Goal: Contribute content

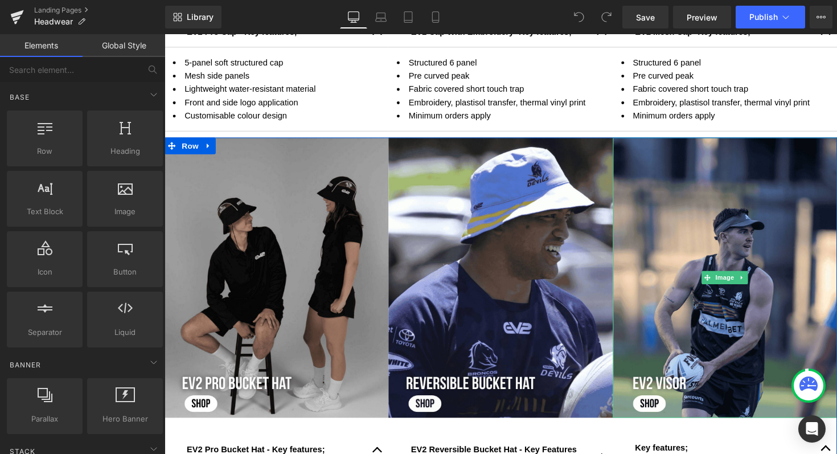
scroll to position [930, 0]
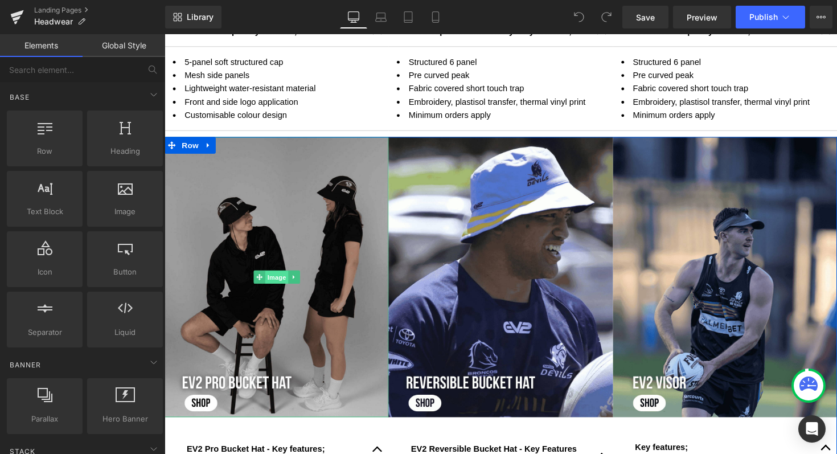
click at [273, 281] on span "Image" at bounding box center [280, 284] width 24 height 14
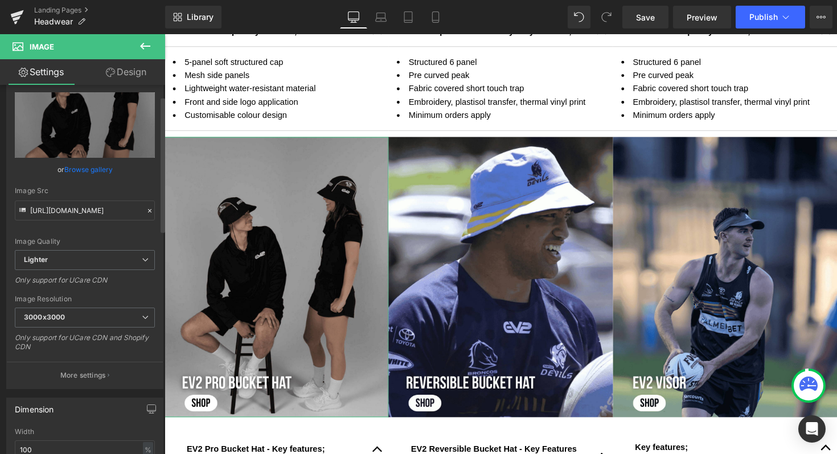
scroll to position [31, 0]
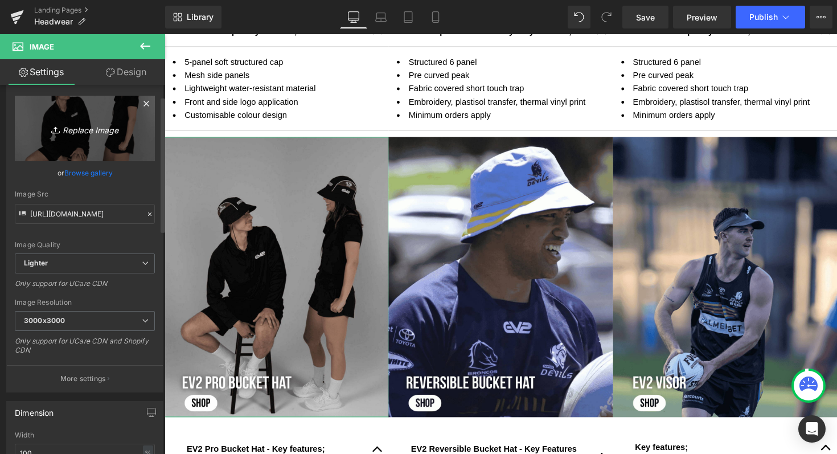
click at [81, 125] on icon "Replace Image" at bounding box center [84, 128] width 91 height 14
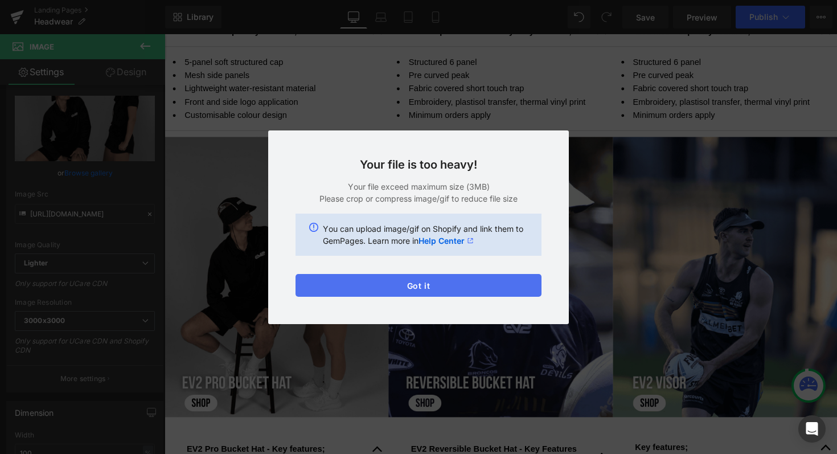
click at [459, 287] on button "Got it" at bounding box center [419, 285] width 246 height 23
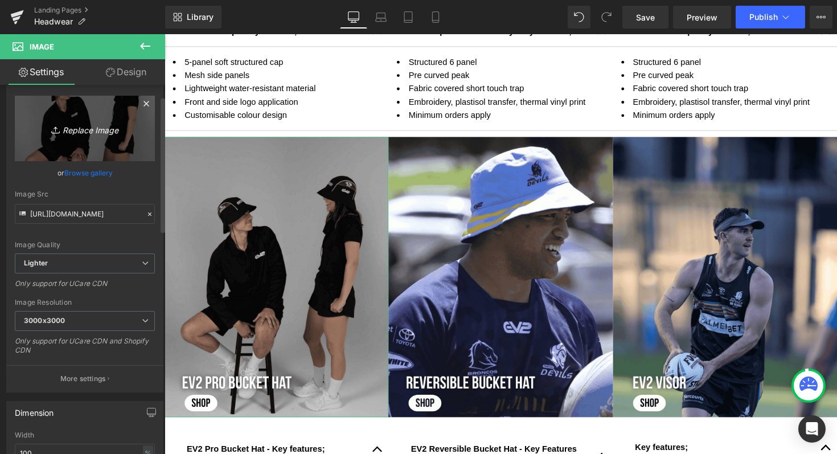
click at [79, 129] on icon "Replace Image" at bounding box center [84, 128] width 91 height 14
click at [144, 103] on icon at bounding box center [147, 104] width 14 height 14
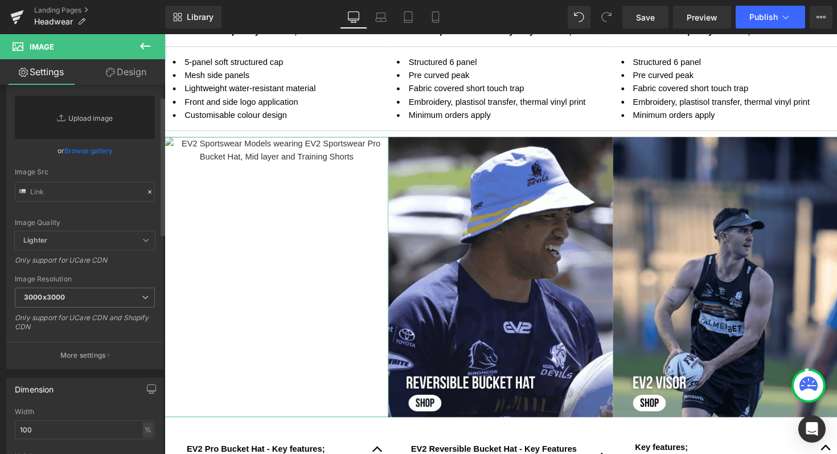
click at [83, 120] on link "Replace Image" at bounding box center [85, 117] width 140 height 43
click at [50, 190] on input "text" at bounding box center [85, 192] width 140 height 20
click at [74, 115] on link "Replace Image" at bounding box center [85, 117] width 140 height 43
click at [260, 192] on img at bounding box center [280, 283] width 230 height 287
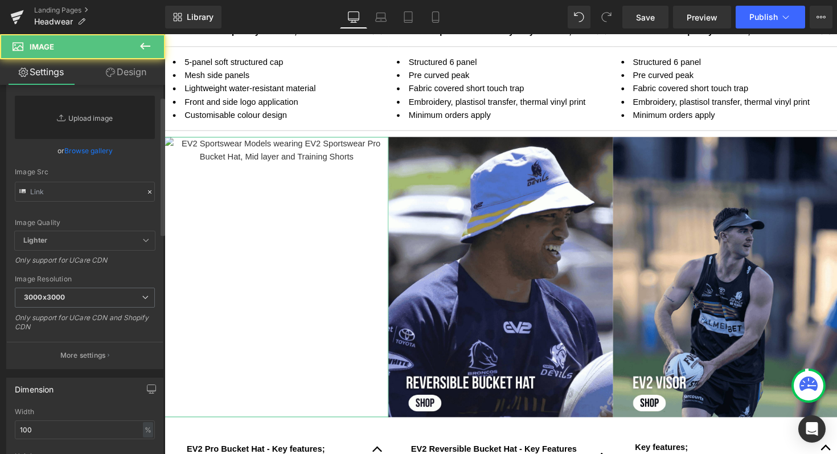
click at [95, 119] on link "Replace Image" at bounding box center [85, 117] width 140 height 43
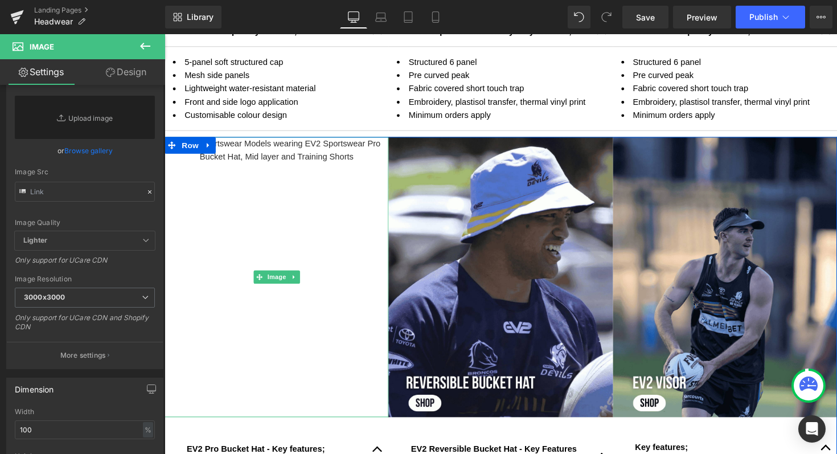
click at [309, 228] on img at bounding box center [280, 283] width 230 height 287
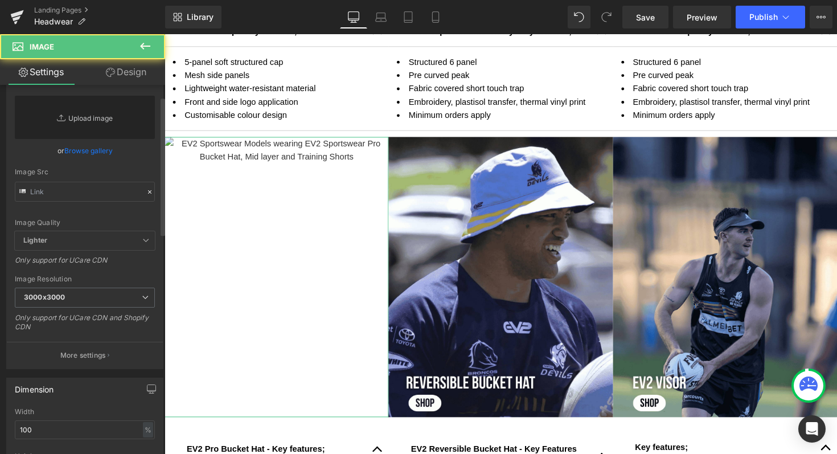
click at [88, 114] on link "Replace Image" at bounding box center [85, 117] width 140 height 43
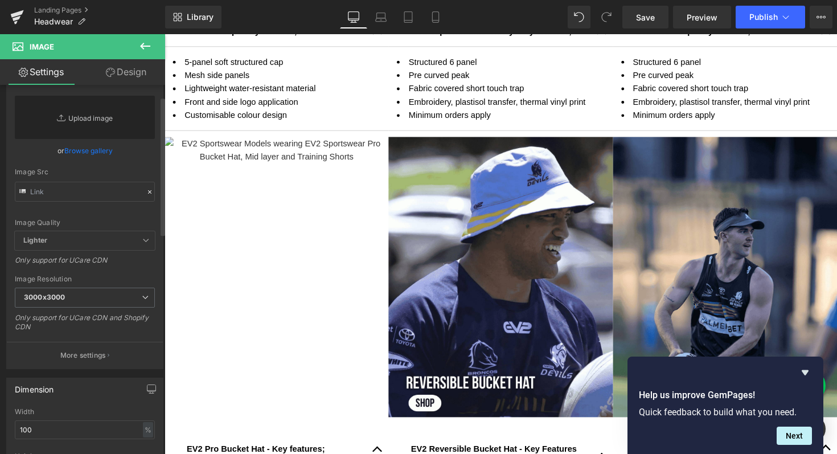
type input "C:\fakepath\Shop now EV2 Bucket hat headwear.png"
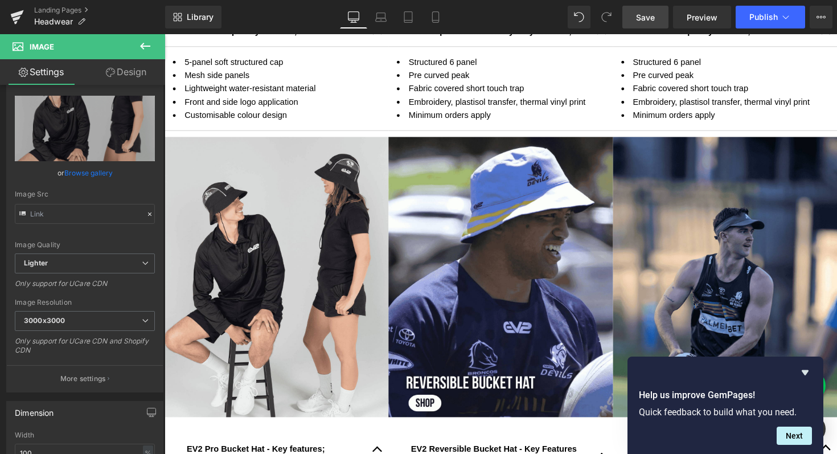
click at [649, 20] on span "Save" at bounding box center [645, 17] width 19 height 12
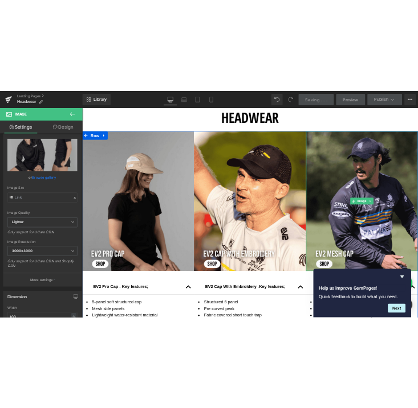
scroll to position [563, 0]
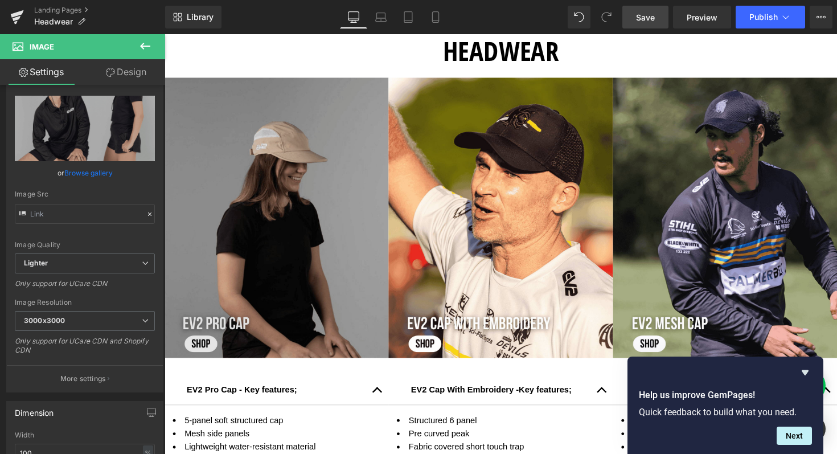
click at [242, 148] on img at bounding box center [280, 222] width 230 height 287
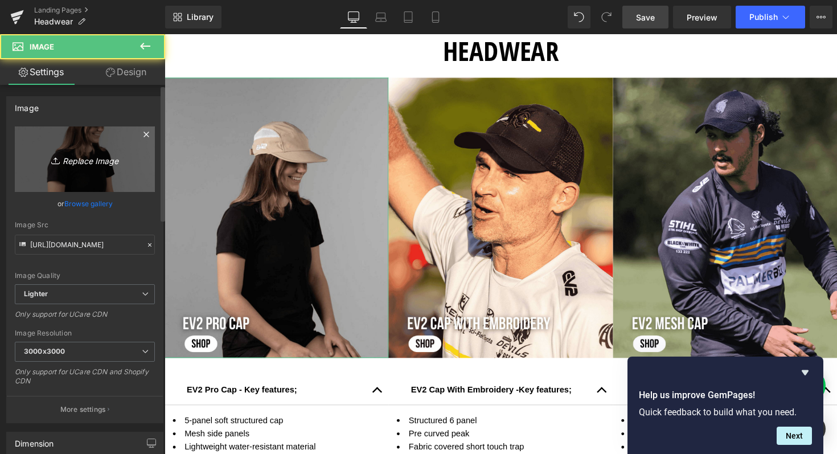
click at [72, 157] on icon "Replace Image" at bounding box center [84, 159] width 91 height 14
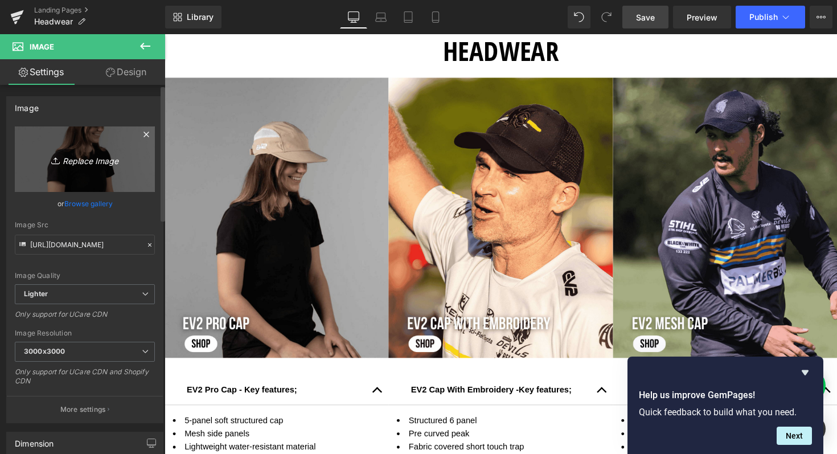
type input "C:\fakepath\Shop now EV2 cap headwear.png"
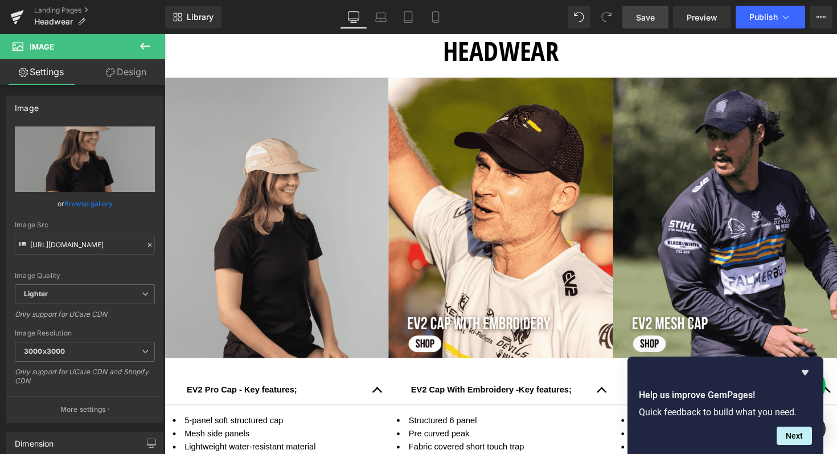
click at [651, 18] on span "Save" at bounding box center [645, 17] width 19 height 12
click at [764, 18] on span "Publish" at bounding box center [764, 17] width 28 height 9
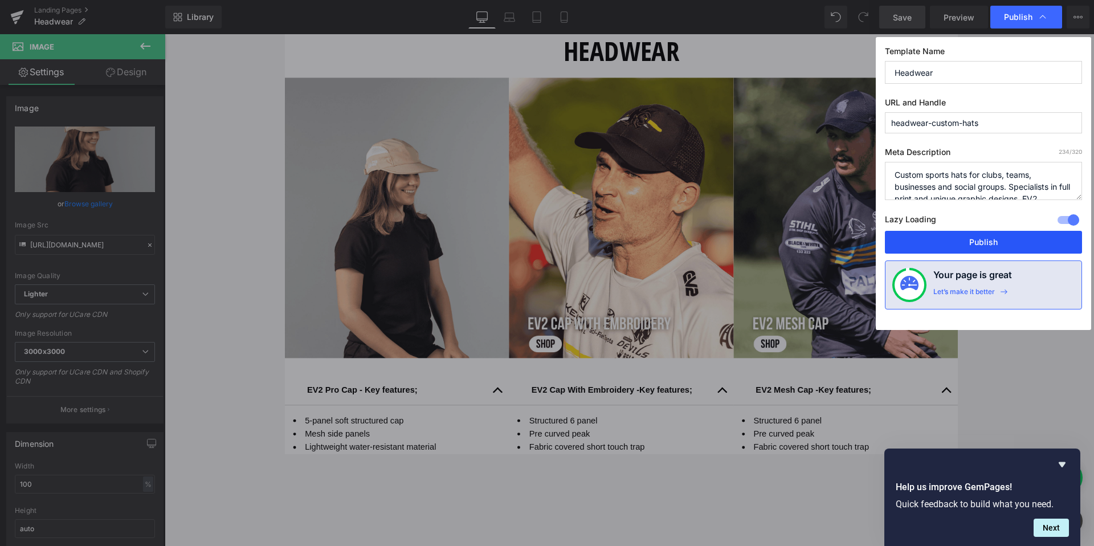
click at [837, 248] on button "Publish" at bounding box center [983, 242] width 197 height 23
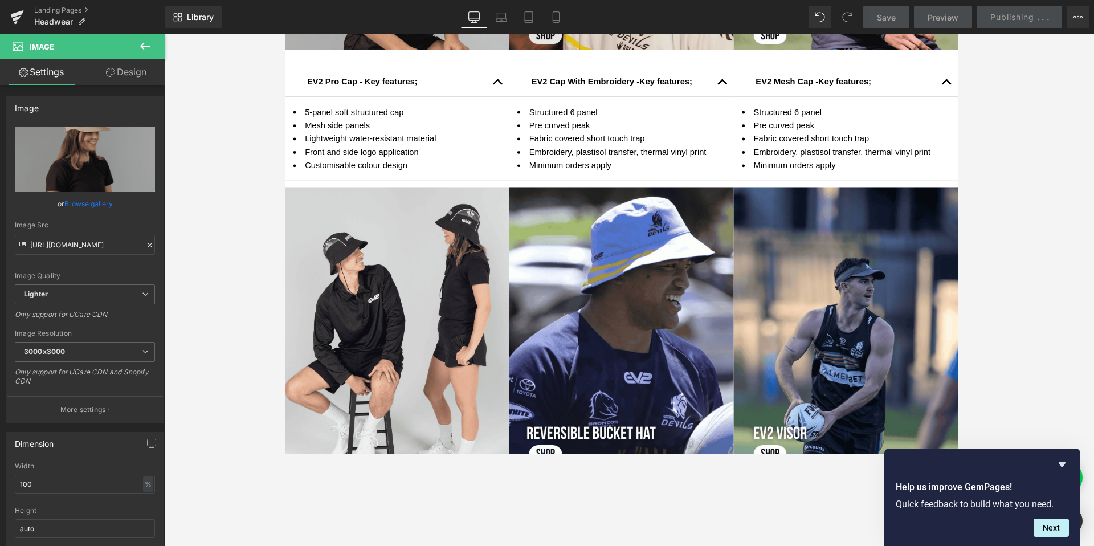
scroll to position [584, 0]
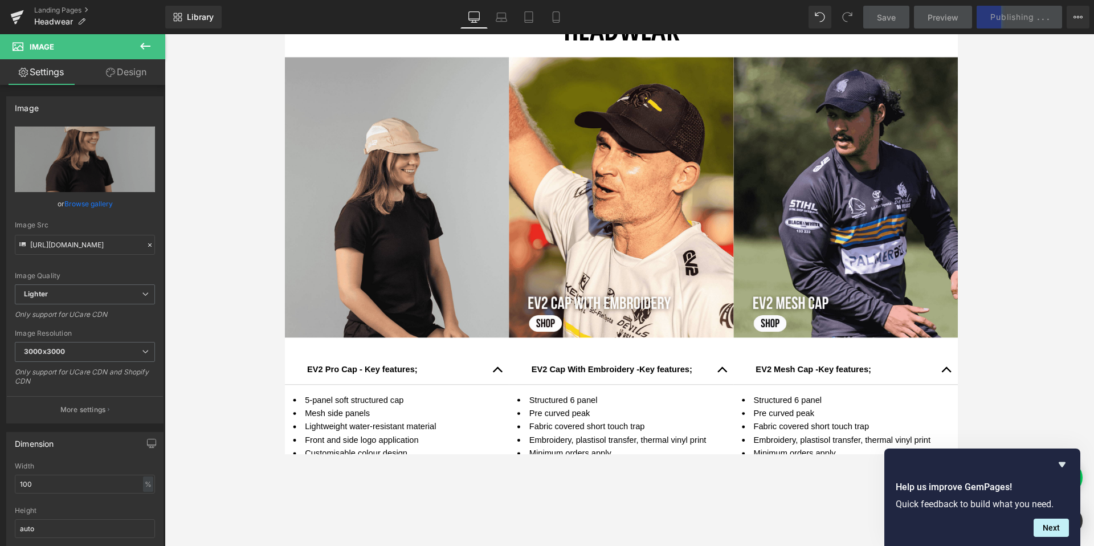
click at [471, 14] on icon at bounding box center [473, 16] width 11 height 11
click at [506, 16] on icon at bounding box center [501, 16] width 11 height 11
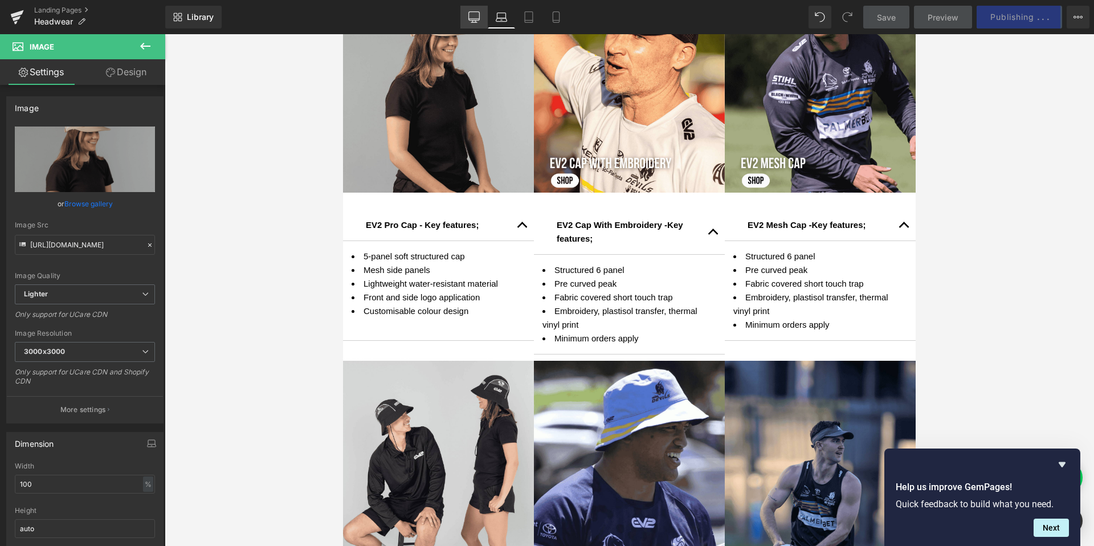
click at [470, 22] on icon at bounding box center [473, 16] width 11 height 11
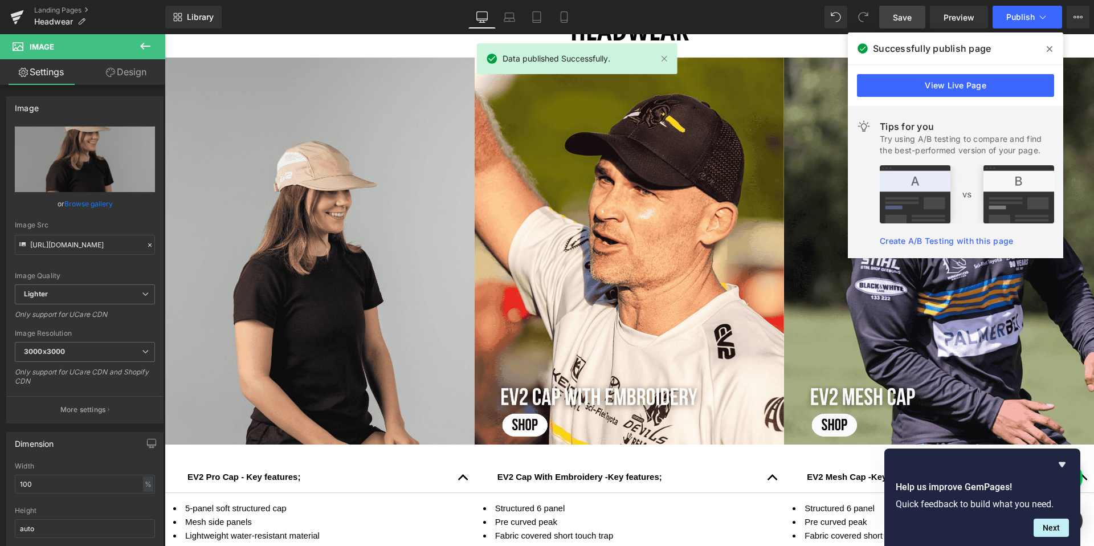
click at [837, 51] on icon at bounding box center [1050, 49] width 6 height 6
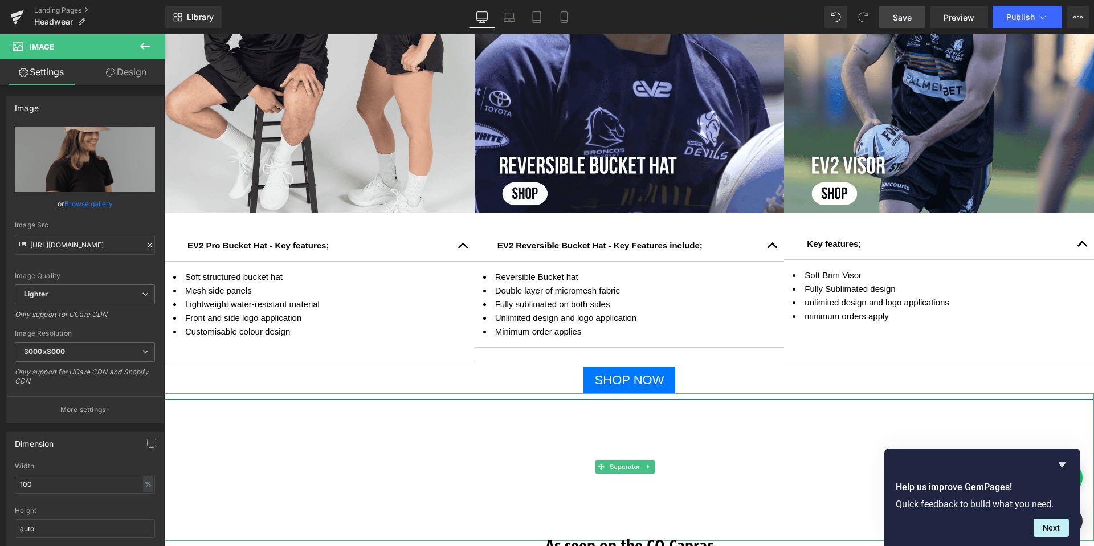
scroll to position [1356, 0]
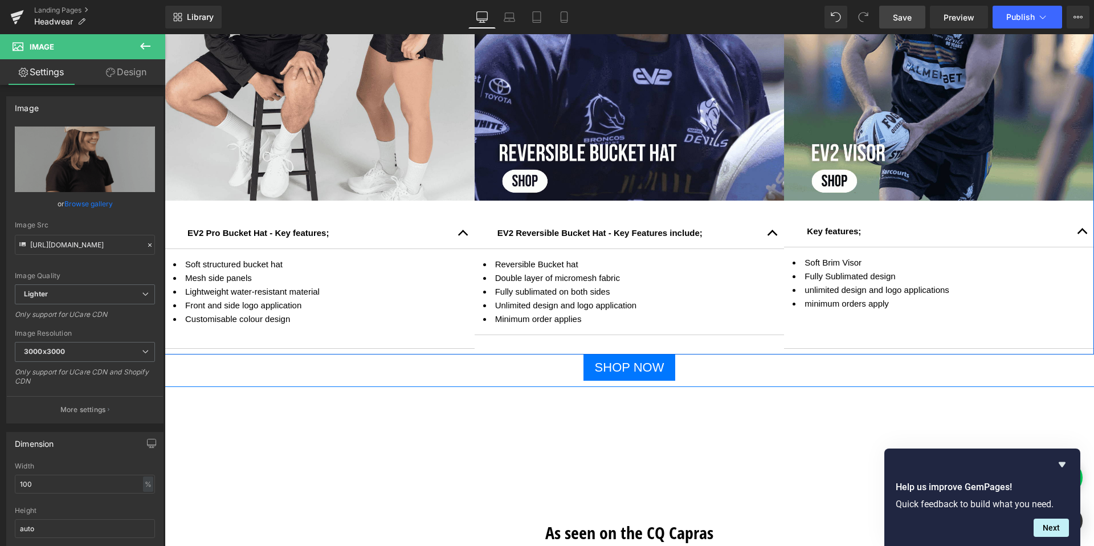
click at [165, 34] on div at bounding box center [165, 34] width 0 height 0
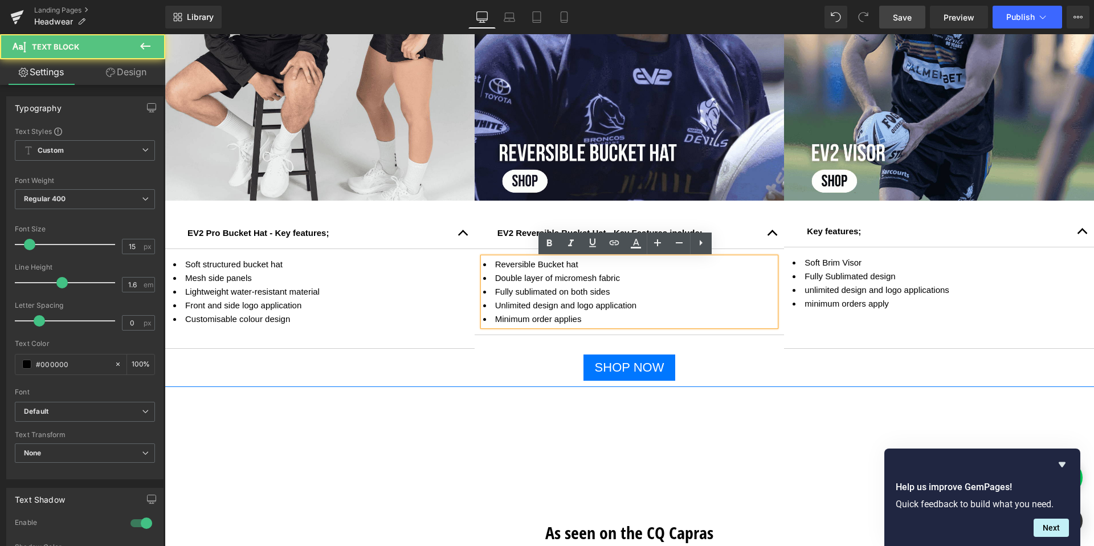
click at [655, 315] on li "Minimum order applies" at bounding box center [629, 319] width 293 height 14
click at [702, 389] on hr at bounding box center [629, 453] width 929 height 135
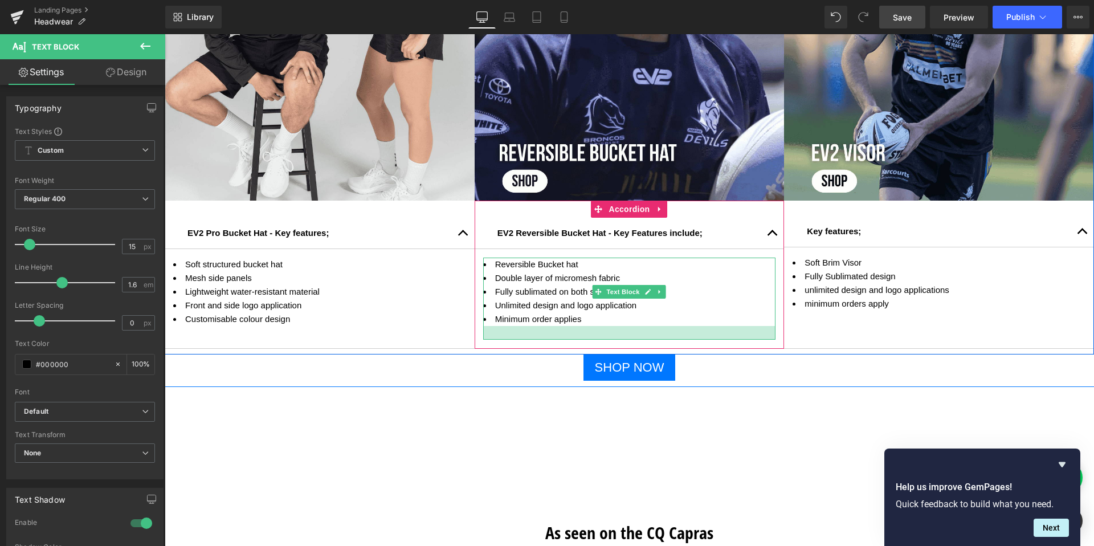
drag, startPoint x: 681, startPoint y: 325, endPoint x: 678, endPoint y: 338, distance: 14.1
click at [678, 338] on div at bounding box center [629, 333] width 293 height 14
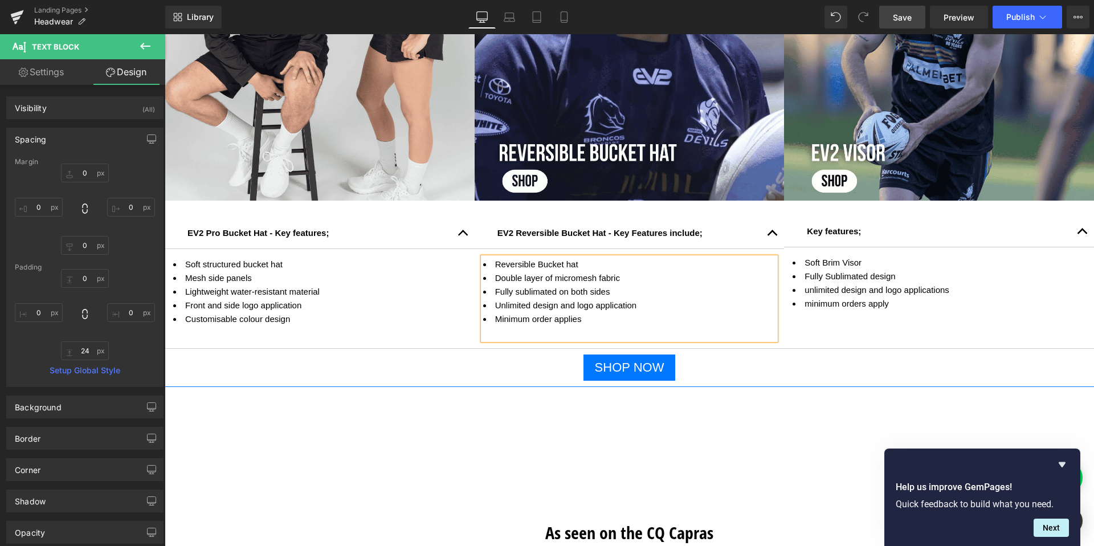
click at [837, 17] on span "Save" at bounding box center [902, 17] width 19 height 12
click at [837, 23] on button "Publish" at bounding box center [1027, 17] width 70 height 23
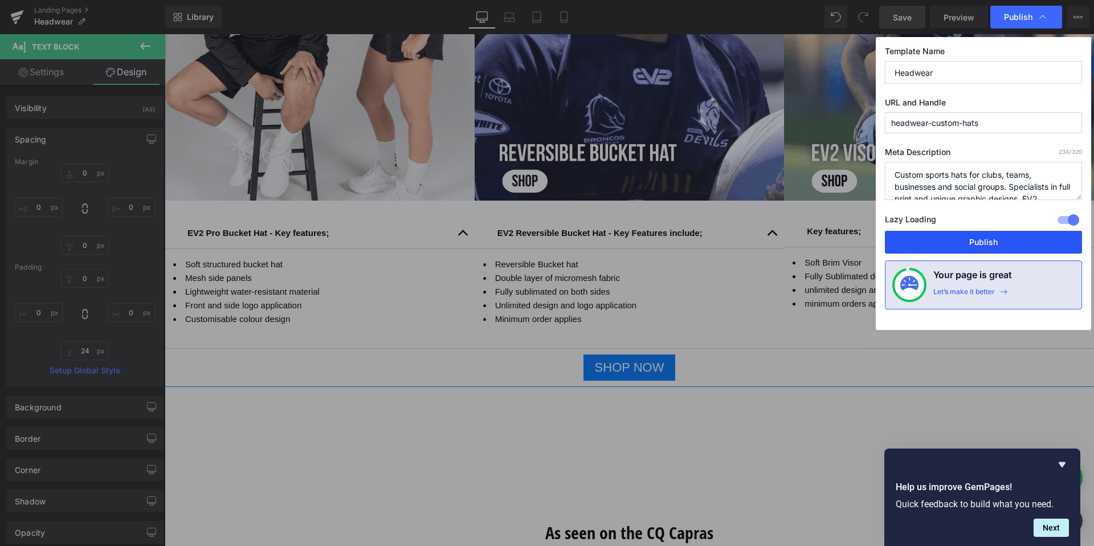
click at [837, 244] on button "Publish" at bounding box center [983, 242] width 197 height 23
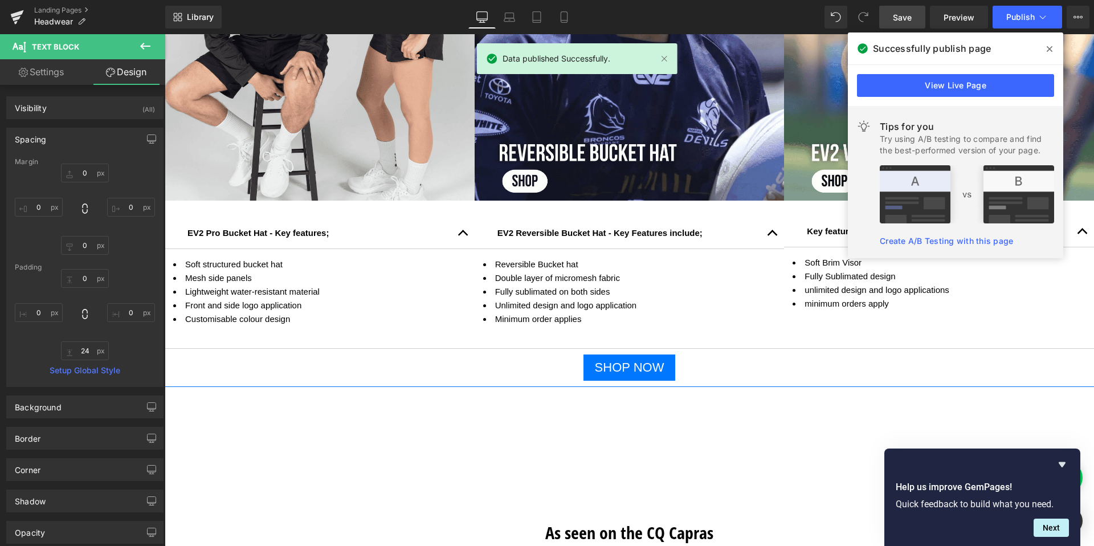
click at [837, 48] on span at bounding box center [1049, 49] width 18 height 18
